Goal: Task Accomplishment & Management: Complete application form

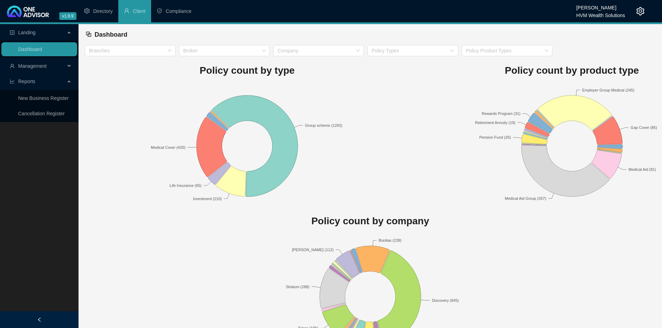
click at [23, 65] on span "Management" at bounding box center [32, 66] width 29 height 6
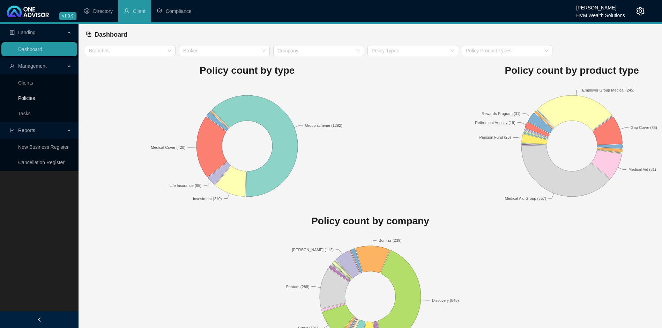
click at [35, 95] on link "Policies" at bounding box center [26, 98] width 17 height 6
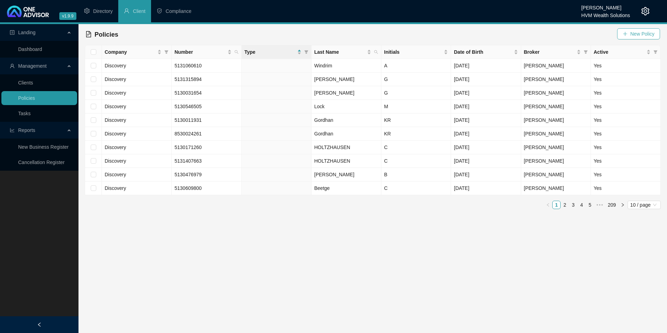
click at [638, 31] on span "New Policy" at bounding box center [643, 34] width 24 height 8
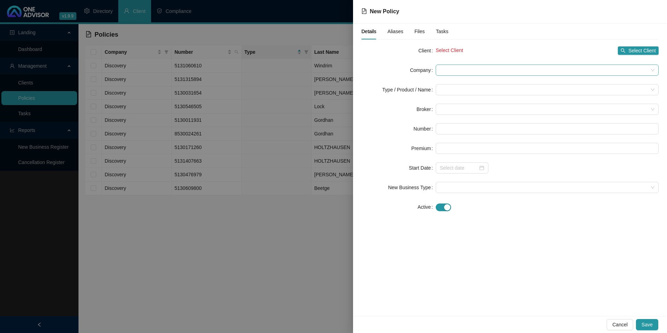
click at [482, 71] on span at bounding box center [547, 70] width 215 height 10
drag, startPoint x: 482, startPoint y: 71, endPoint x: 465, endPoint y: 63, distance: 18.9
click at [465, 63] on form "Client Select Client Select Client Company Type / Product / Name Broker Number …" at bounding box center [509, 128] width 297 height 167
click at [646, 50] on span "Select Client" at bounding box center [642, 51] width 28 height 8
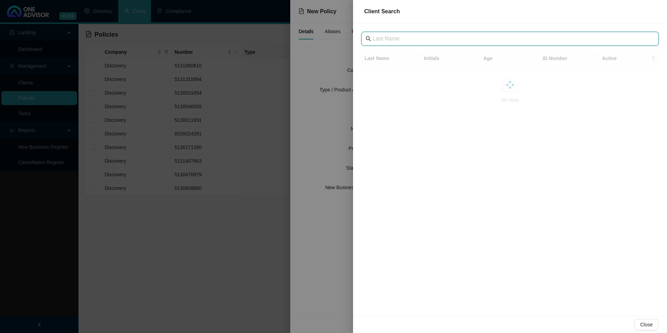
click at [438, 42] on input "text" at bounding box center [511, 39] width 276 height 8
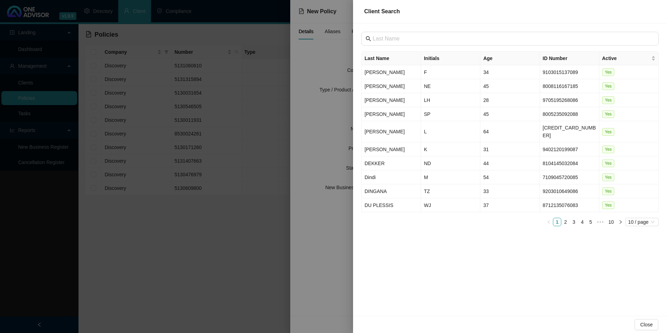
click at [298, 121] on div at bounding box center [333, 166] width 667 height 333
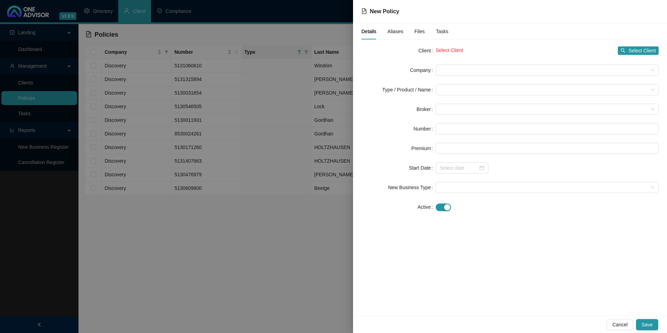
click at [281, 126] on div at bounding box center [333, 166] width 667 height 333
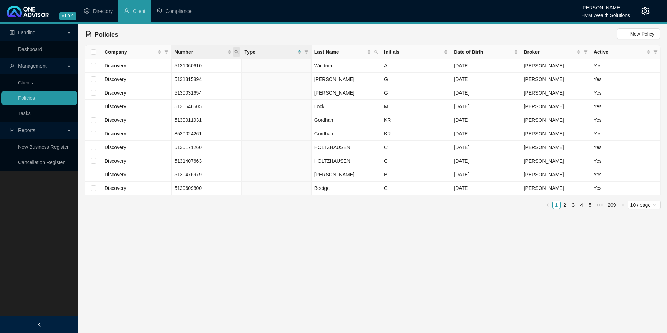
click at [234, 54] on span "Number" at bounding box center [236, 52] width 7 height 10
type input "602920910"
click at [193, 76] on span "Search" at bounding box center [190, 80] width 15 height 8
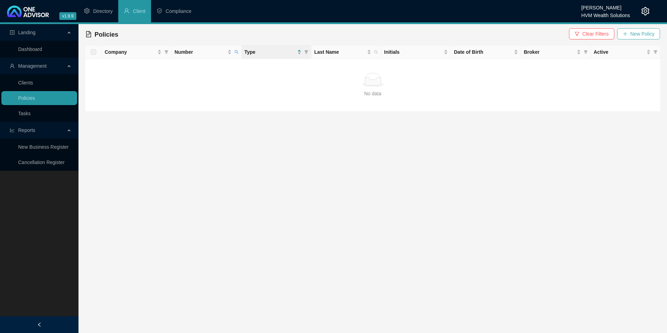
click at [648, 37] on button "New Policy" at bounding box center [638, 33] width 43 height 11
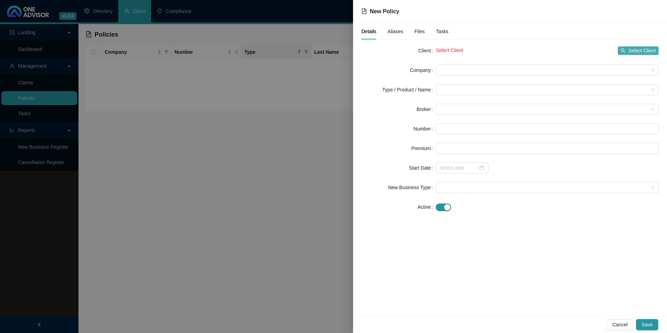
click at [641, 53] on span "Select Client" at bounding box center [642, 51] width 28 height 8
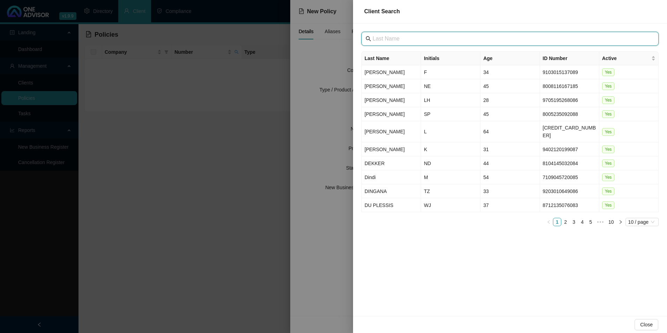
click at [440, 39] on input "text" at bounding box center [511, 39] width 276 height 8
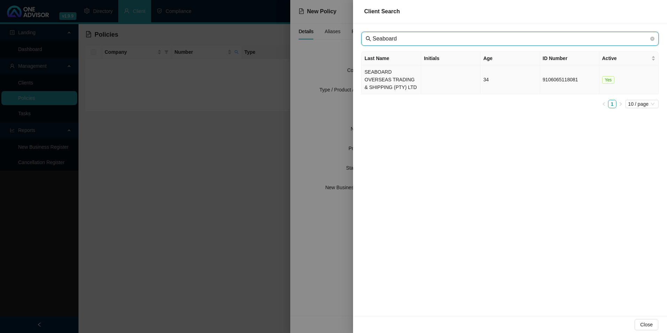
type input "Seaboard"
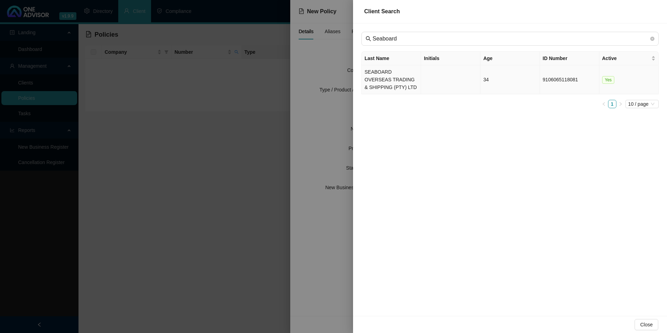
click at [383, 84] on td "SEABOARD OVERSEAS TRADING & SHIPPING (PTY) LTD" at bounding box center [391, 79] width 59 height 29
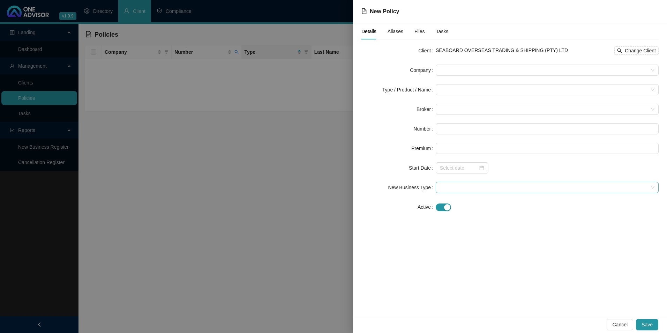
click at [460, 186] on span at bounding box center [547, 187] width 215 height 10
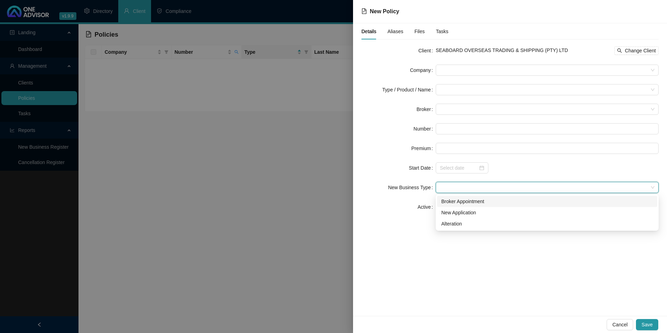
click at [462, 203] on div "Broker Appointment" at bounding box center [547, 201] width 212 height 8
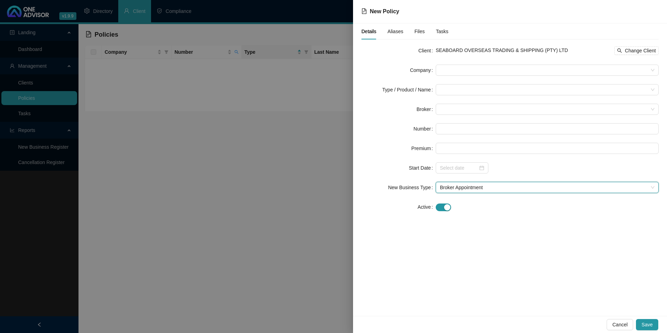
click at [469, 76] on form "Client SEABOARD OVERSEAS TRADING & SHIPPING (PTY) LTD Change Client Company Typ…" at bounding box center [509, 128] width 297 height 167
click at [461, 70] on span at bounding box center [547, 70] width 215 height 10
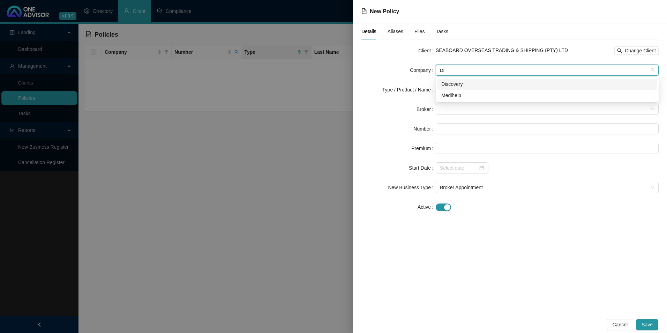
type input "Dis"
click at [491, 83] on div "Discovery" at bounding box center [547, 84] width 212 height 8
click at [479, 91] on input "search" at bounding box center [544, 89] width 208 height 10
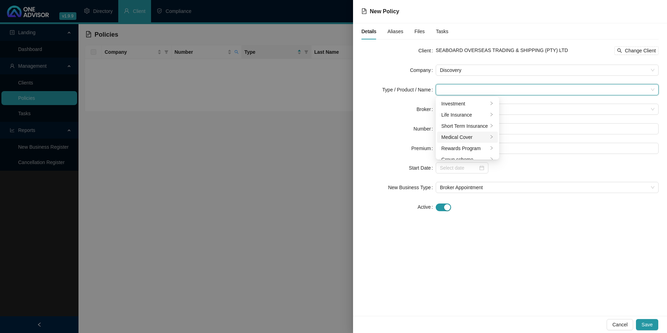
click at [464, 134] on div "Medical Cover" at bounding box center [464, 137] width 47 height 8
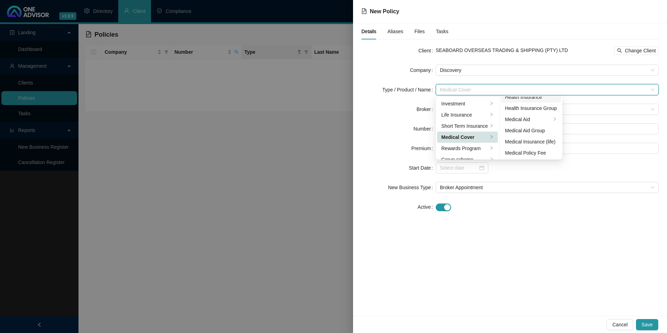
scroll to position [40, 0]
click at [537, 132] on div "Medical Aid Group" at bounding box center [531, 130] width 52 height 8
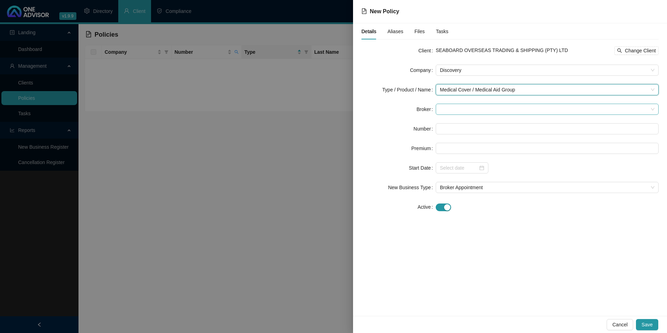
click at [462, 113] on span at bounding box center [547, 109] width 215 height 10
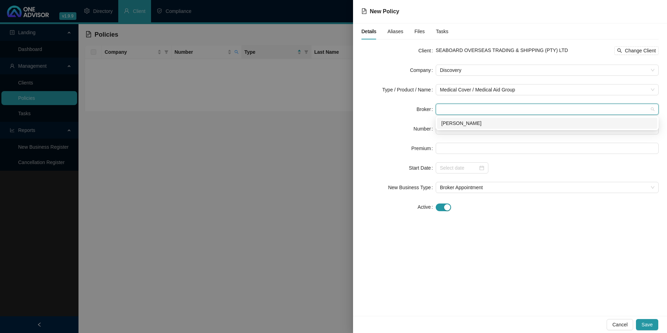
click at [467, 128] on div "[PERSON_NAME]" at bounding box center [547, 123] width 220 height 11
click at [463, 129] on input "text" at bounding box center [547, 128] width 223 height 11
drag, startPoint x: 489, startPoint y: 128, endPoint x: 485, endPoint y: 130, distance: 4.5
click at [489, 128] on input "text" at bounding box center [547, 128] width 223 height 11
paste input "602920910"
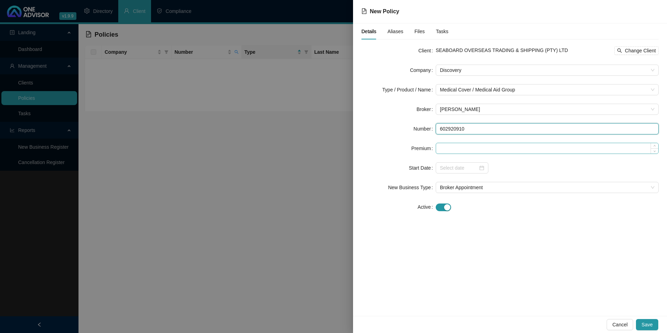
type input "602920910"
drag, startPoint x: 454, startPoint y: 150, endPoint x: 459, endPoint y: 156, distance: 7.7
click at [454, 150] on input at bounding box center [547, 148] width 222 height 10
click at [465, 150] on input at bounding box center [547, 148] width 222 height 10
paste input "3624"
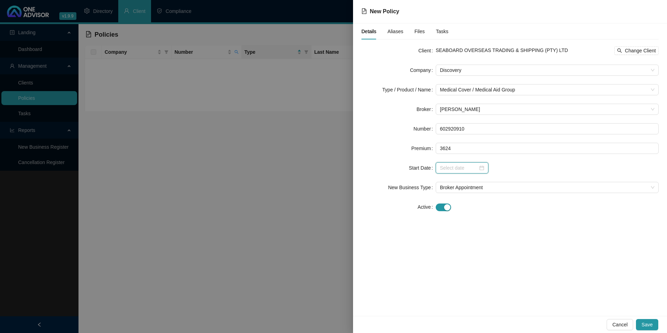
type input "3624.00"
click at [450, 164] on input at bounding box center [459, 168] width 38 height 8
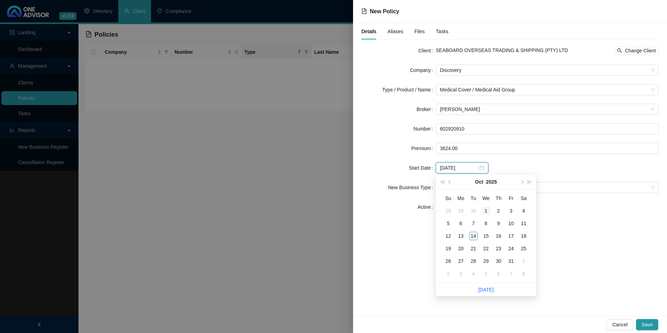
type input "[DATE]"
click at [450, 182] on span "prev-year" at bounding box center [450, 181] width 3 height 3
type input "[DATE]"
click at [459, 208] on div "1" at bounding box center [461, 211] width 8 height 8
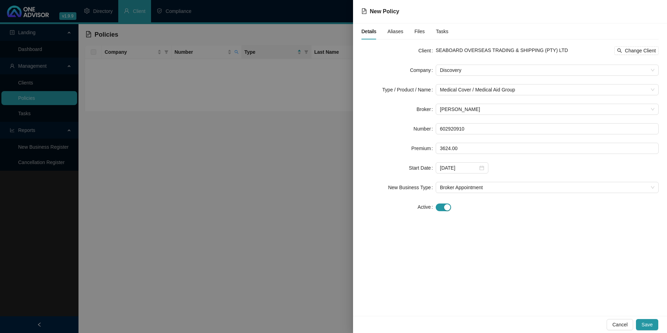
click at [402, 32] on div "Details Aliases Files Tasks" at bounding box center [404, 31] width 87 height 16
click at [400, 31] on span "Aliases" at bounding box center [396, 31] width 16 height 5
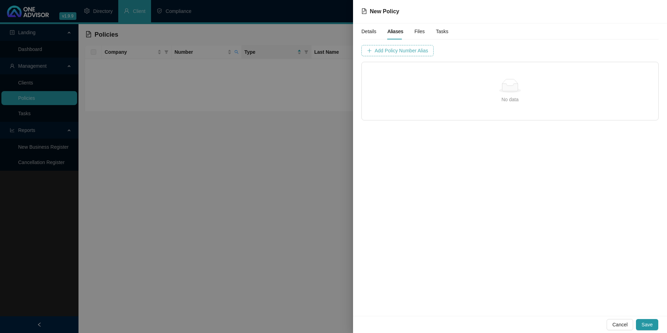
click at [413, 51] on span "Add Policy Number Alias" at bounding box center [401, 51] width 53 height 8
type input "6029209"
click at [550, 49] on span "Add Policy Number Alias" at bounding box center [576, 51] width 53 height 8
click at [650, 327] on button "Save" at bounding box center [647, 324] width 22 height 11
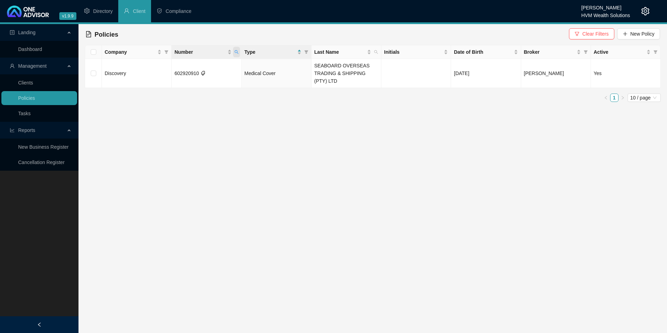
click at [238, 53] on icon "search" at bounding box center [236, 52] width 4 height 4
click at [271, 146] on main "Landing Dashboard Management Clients Policies Tasks Reports New Business Regist…" at bounding box center [333, 178] width 667 height 309
click at [238, 50] on icon "search" at bounding box center [236, 52] width 4 height 4
drag, startPoint x: 203, startPoint y: 63, endPoint x: 198, endPoint y: 69, distance: 8.2
click at [158, 63] on body "v1.9.9 [PERSON_NAME] HVM Wealth Solutions Directory Client Compliance Landing D…" at bounding box center [333, 166] width 667 height 333
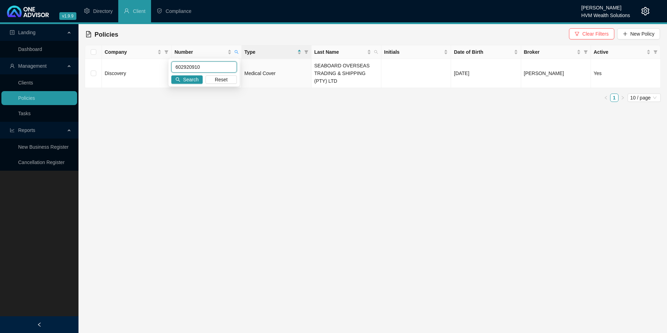
paste input "POL-820091-D5S3Q2"
click at [186, 65] on input "POL-820091-D5S3Q2" at bounding box center [204, 66] width 66 height 11
click at [186, 67] on input "POL-820091-D5S3Q2" at bounding box center [204, 66] width 66 height 11
click at [185, 80] on span "Search" at bounding box center [190, 80] width 15 height 8
click at [234, 52] on icon "search" at bounding box center [236, 52] width 4 height 4
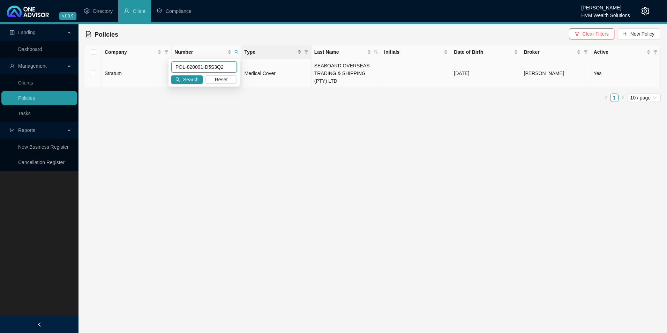
drag, startPoint x: 225, startPoint y: 65, endPoint x: 164, endPoint y: 61, distance: 60.8
click at [164, 61] on body "v1.9.9 [PERSON_NAME] HVM Wealth Solutions Directory Client Compliance Landing D…" at bounding box center [333, 166] width 667 height 333
paste input "594998630"
click at [193, 81] on span "Search" at bounding box center [190, 80] width 15 height 8
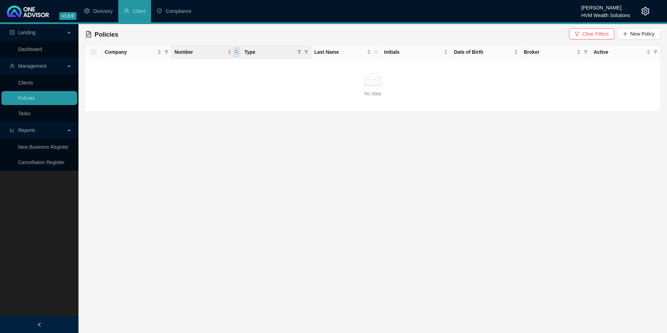
click at [236, 54] on span "Number" at bounding box center [236, 52] width 7 height 10
click at [186, 66] on input "594998630" at bounding box center [204, 66] width 66 height 11
type input "594998630"
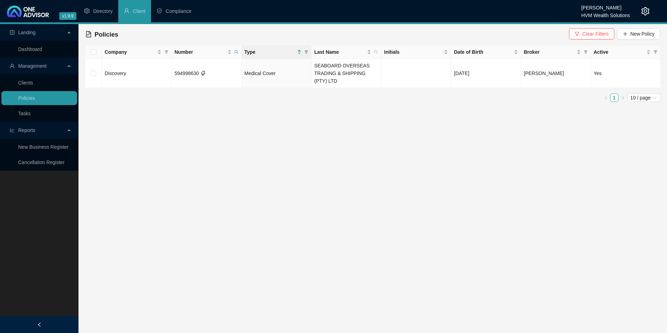
click at [605, 13] on div "HVM Wealth Solutions" at bounding box center [605, 13] width 49 height 8
click at [642, 12] on icon "setting" at bounding box center [645, 11] width 8 height 8
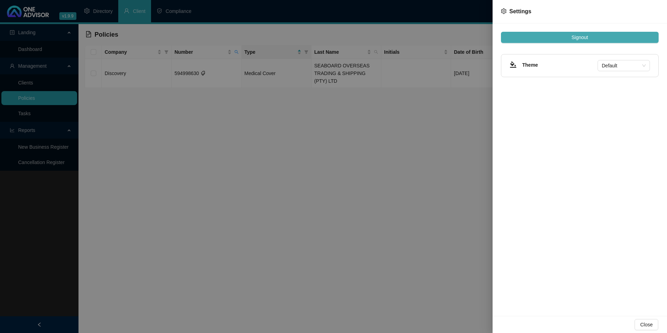
click at [580, 40] on span "Signout" at bounding box center [580, 37] width 16 height 8
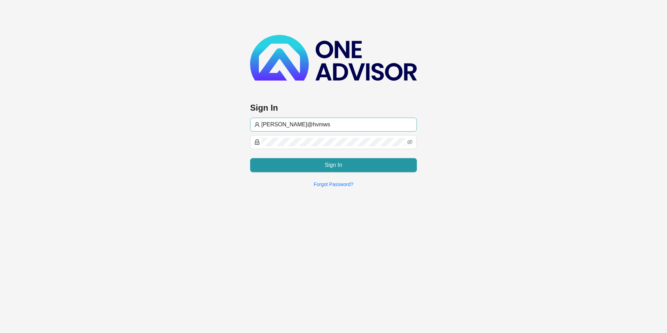
click at [320, 129] on span "[PERSON_NAME]@hvmws" at bounding box center [333, 125] width 167 height 14
click at [319, 122] on input "[PERSON_NAME]@hvmws" at bounding box center [336, 124] width 151 height 8
type input "[EMAIL_ADDRESS][DOMAIN_NAME]"
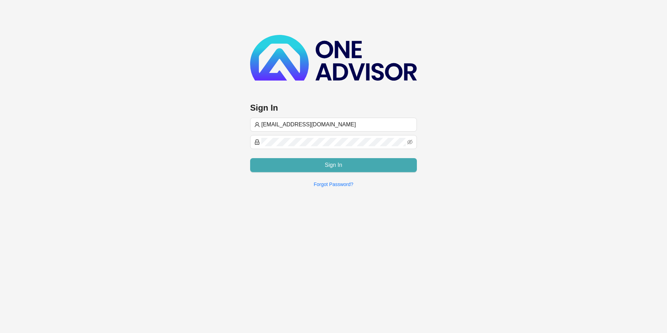
click at [307, 164] on button "Sign In" at bounding box center [333, 165] width 167 height 14
